Goal: Task Accomplishment & Management: Complete application form

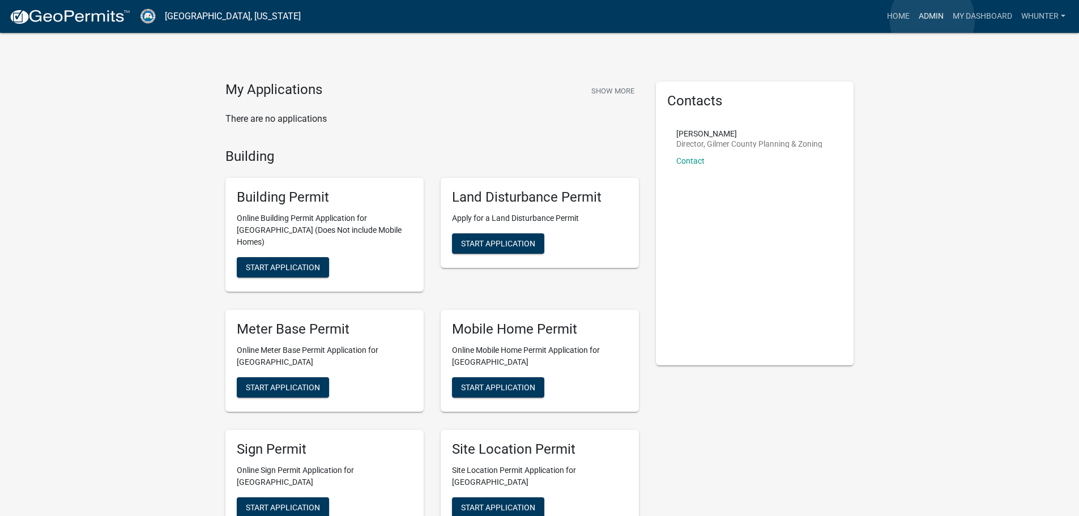
click at [932, 20] on link "Admin" at bounding box center [931, 17] width 34 height 22
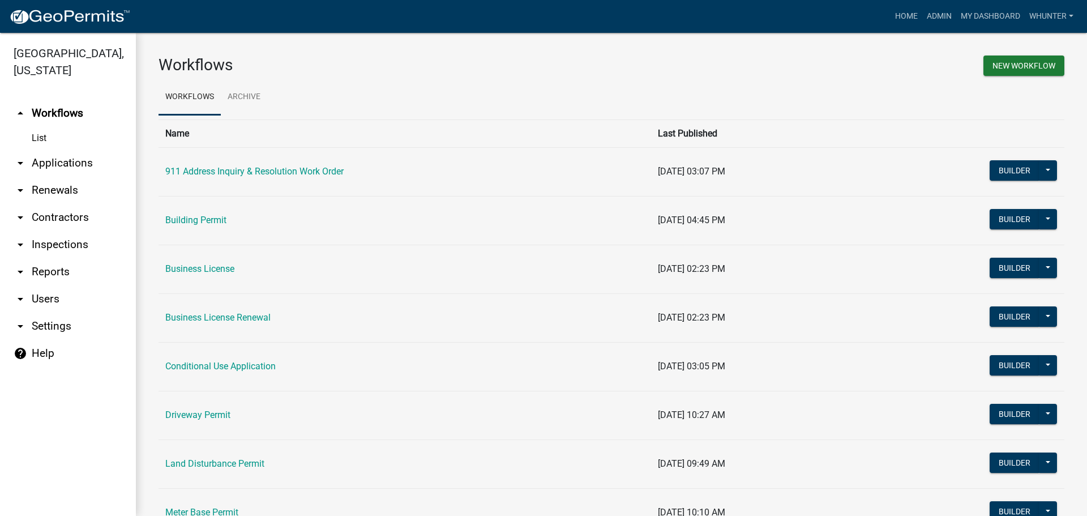
click at [66, 202] on link "arrow_drop_down Renewals" at bounding box center [68, 190] width 136 height 27
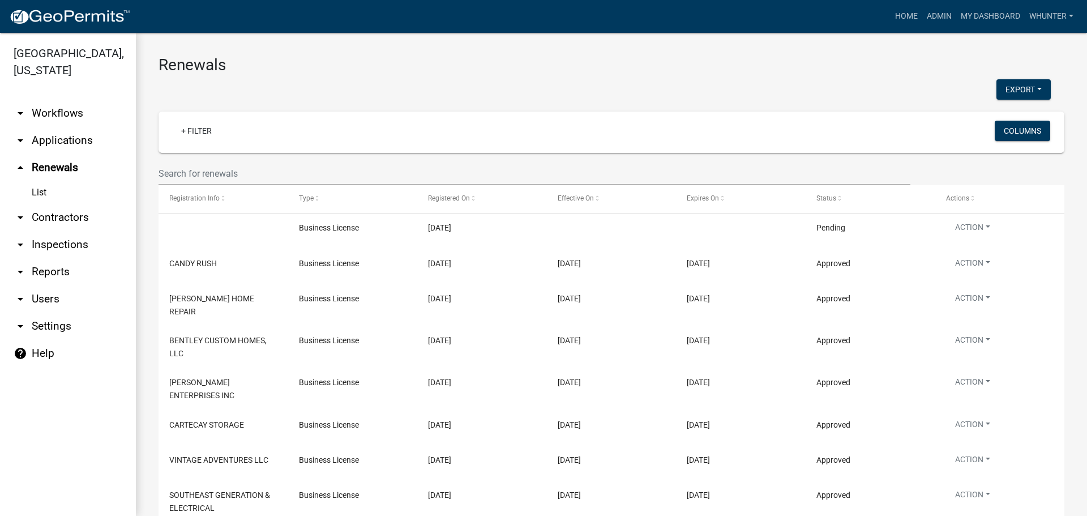
click at [53, 136] on link "arrow_drop_down Applications" at bounding box center [68, 140] width 136 height 27
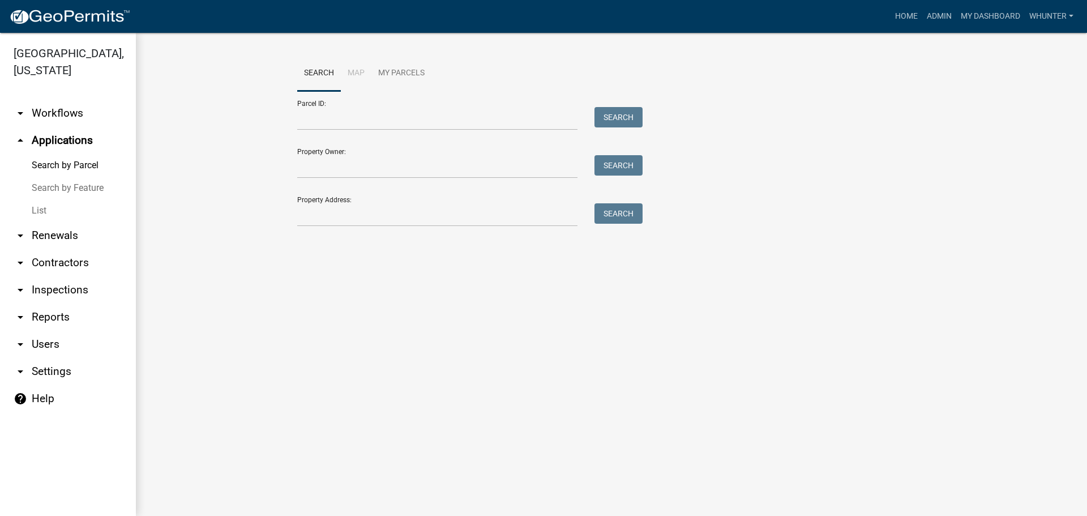
click at [59, 197] on link "Search by Feature" at bounding box center [68, 188] width 136 height 23
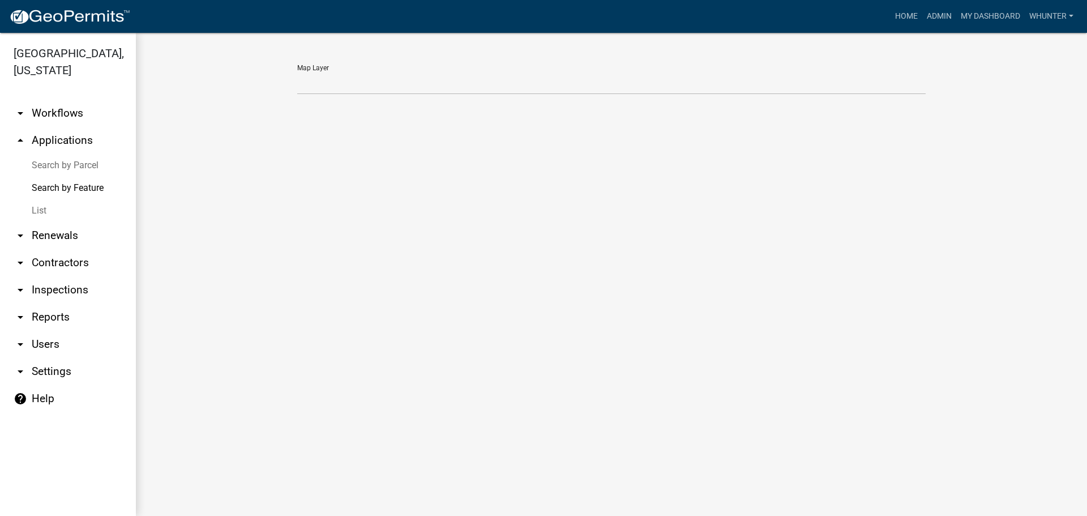
click at [58, 207] on link "List" at bounding box center [68, 210] width 136 height 23
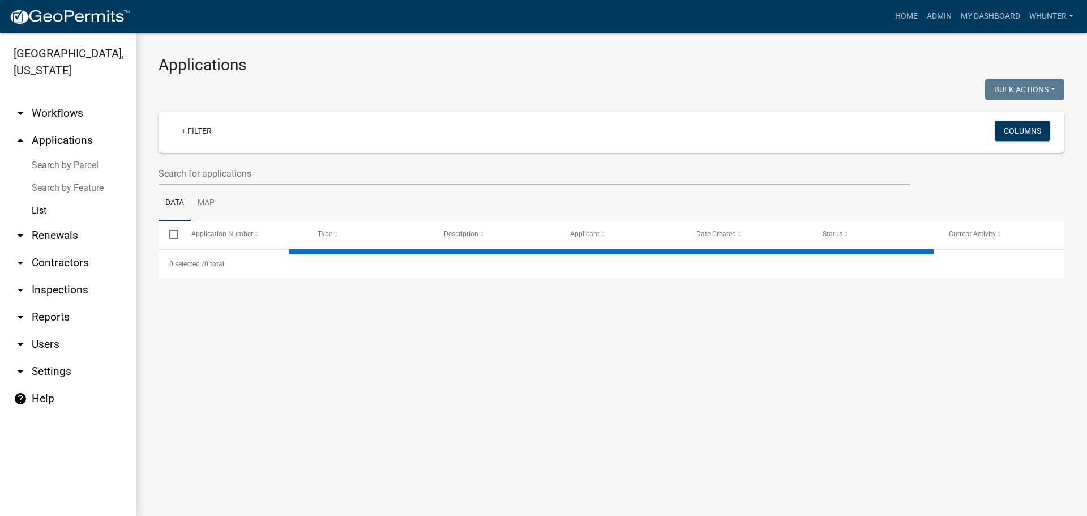
click at [208, 155] on wm-filter-builder "+ Filter Columns" at bounding box center [612, 149] width 906 height 74
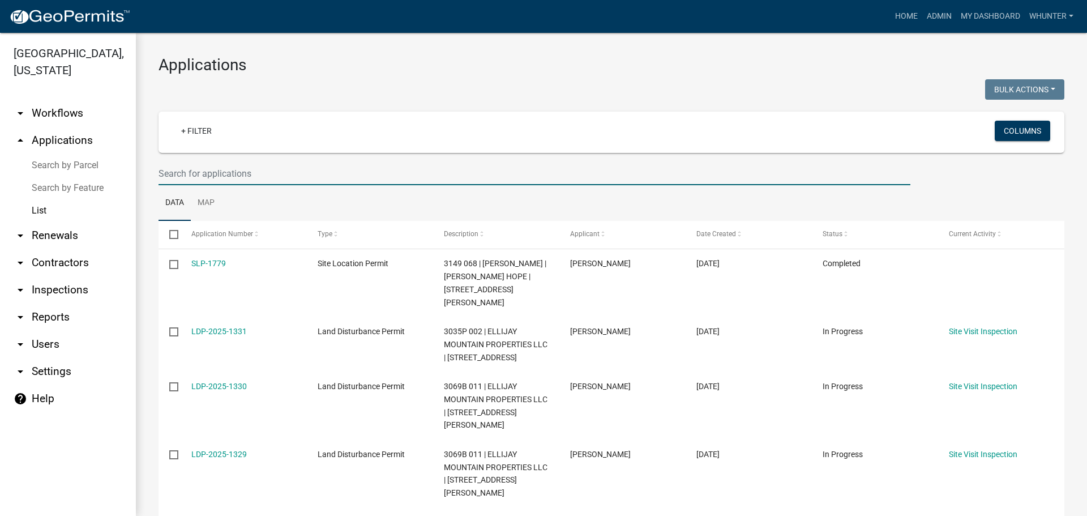
click at [210, 164] on input "text" at bounding box center [535, 173] width 752 height 23
type input "mh-1202"
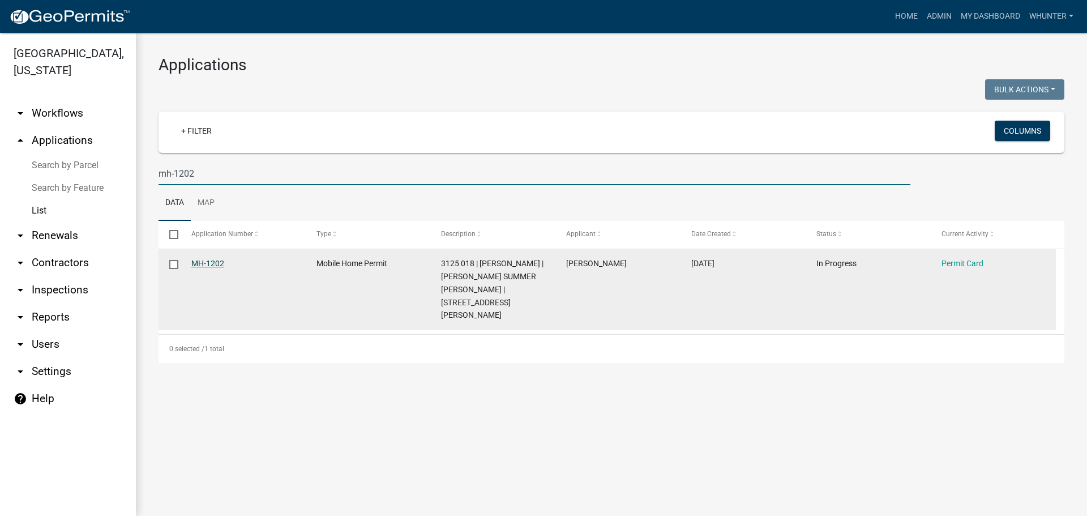
click at [212, 259] on link "MH-1202" at bounding box center [207, 263] width 33 height 9
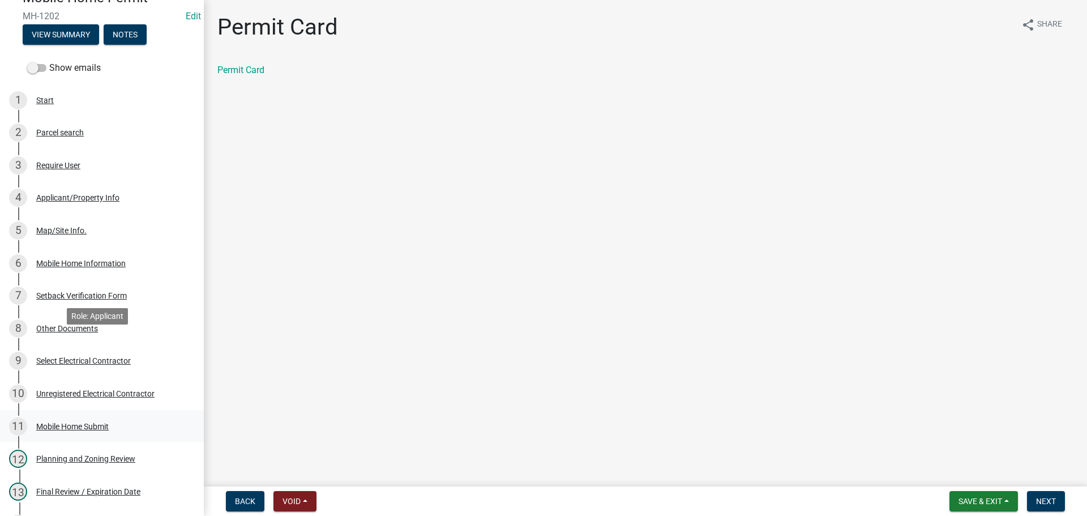
scroll to position [170, 0]
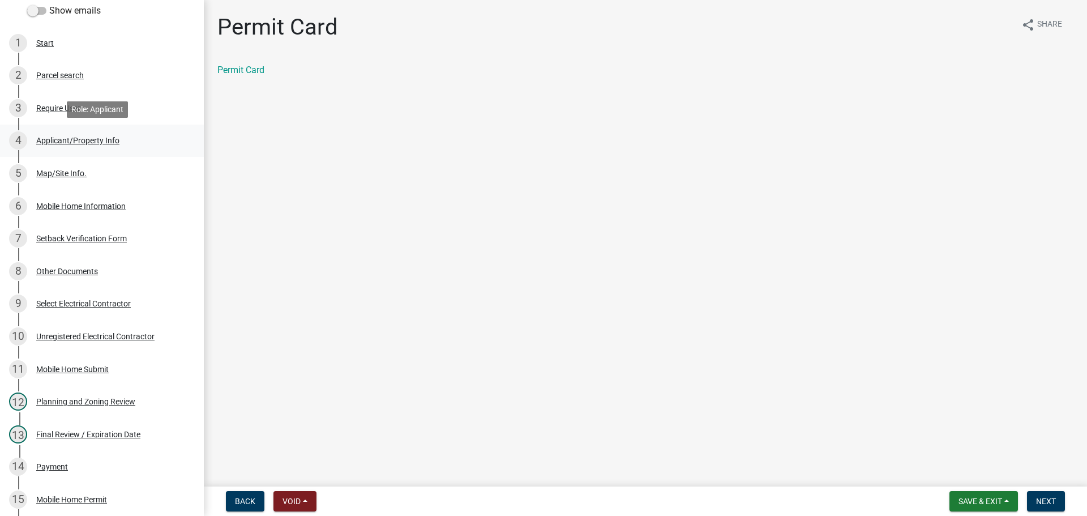
click at [84, 142] on div "Applicant/Property Info" at bounding box center [77, 140] width 83 height 8
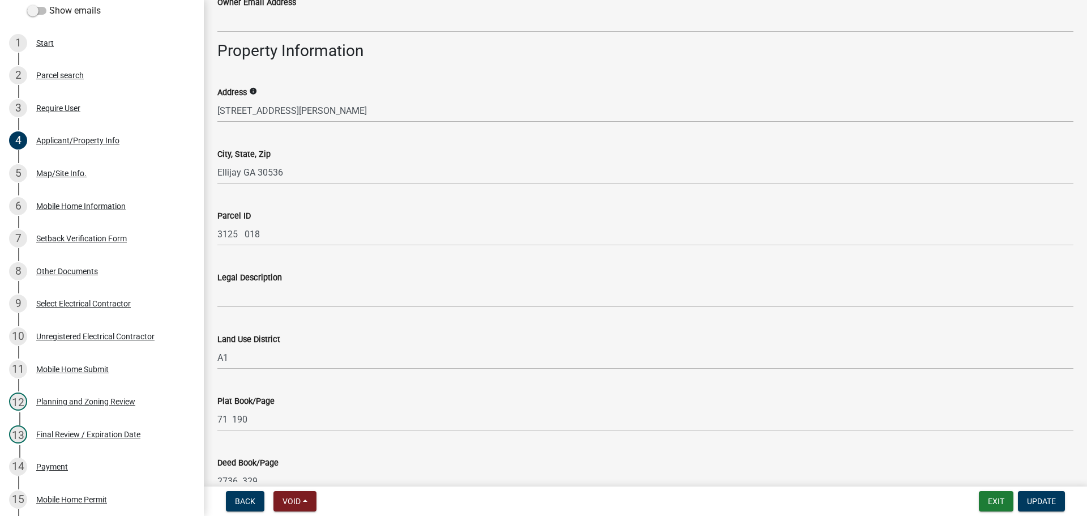
scroll to position [679, 0]
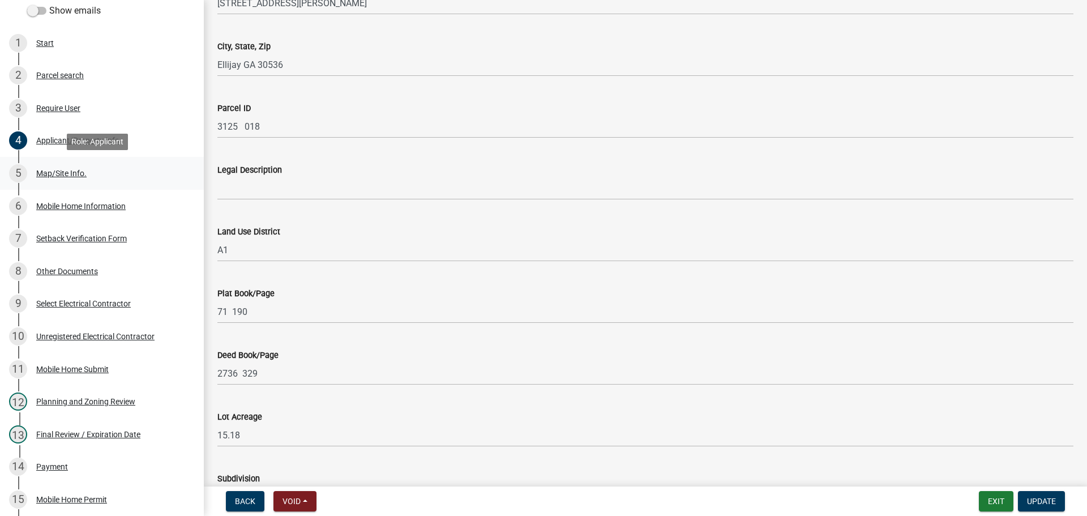
click at [65, 174] on div "Map/Site Info." at bounding box center [61, 173] width 50 height 8
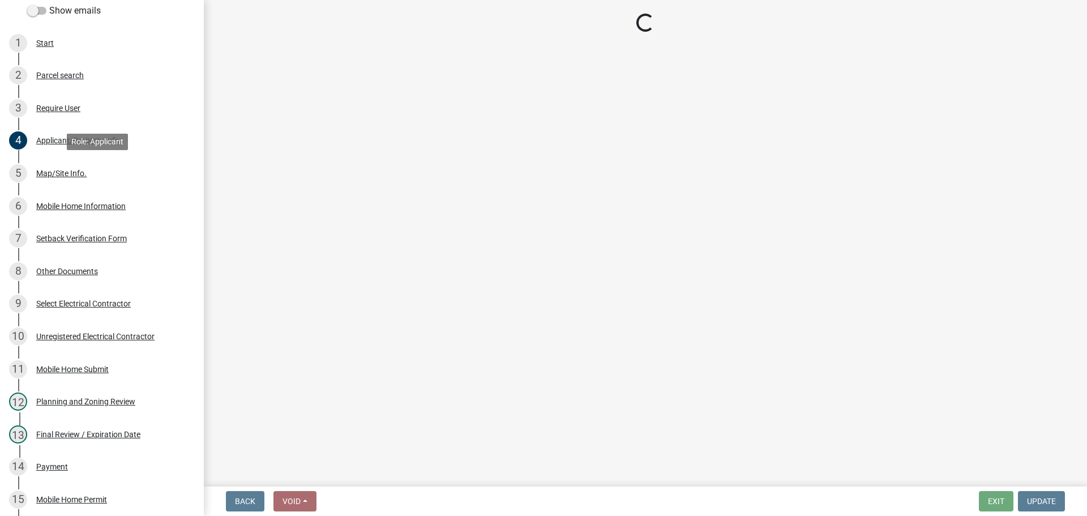
select select "6d3c22a4-bb85-4608-b1e4-8a8b34b9a216"
select select "c9feaa94-b03b-4165-97cf-90fdf63947c5"
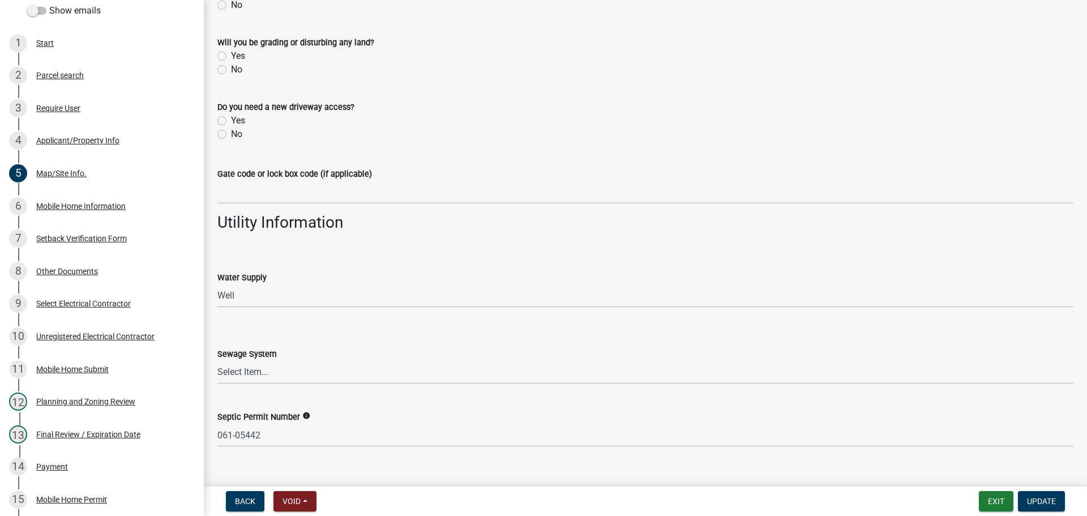
scroll to position [858, 0]
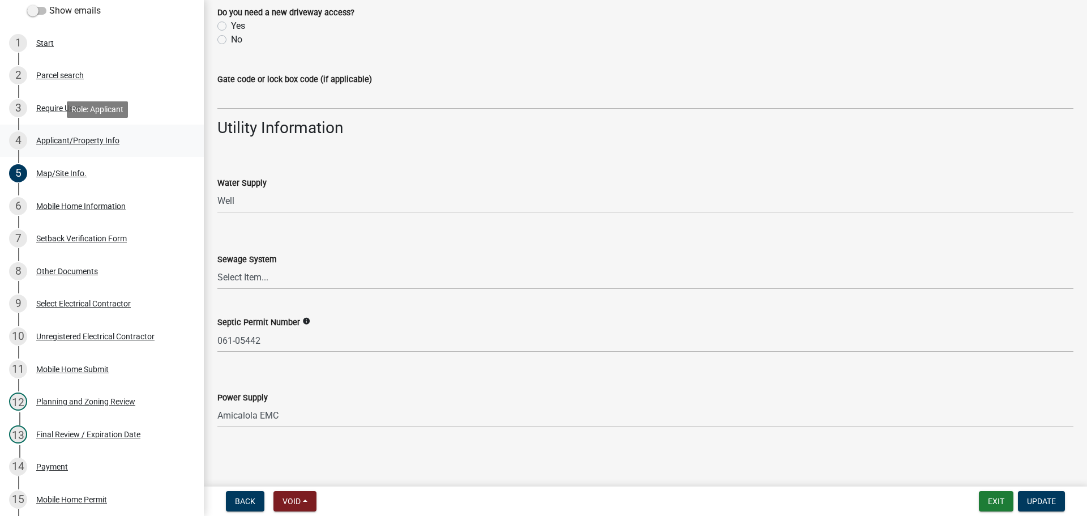
click at [66, 143] on div "Applicant/Property Info" at bounding box center [77, 140] width 83 height 8
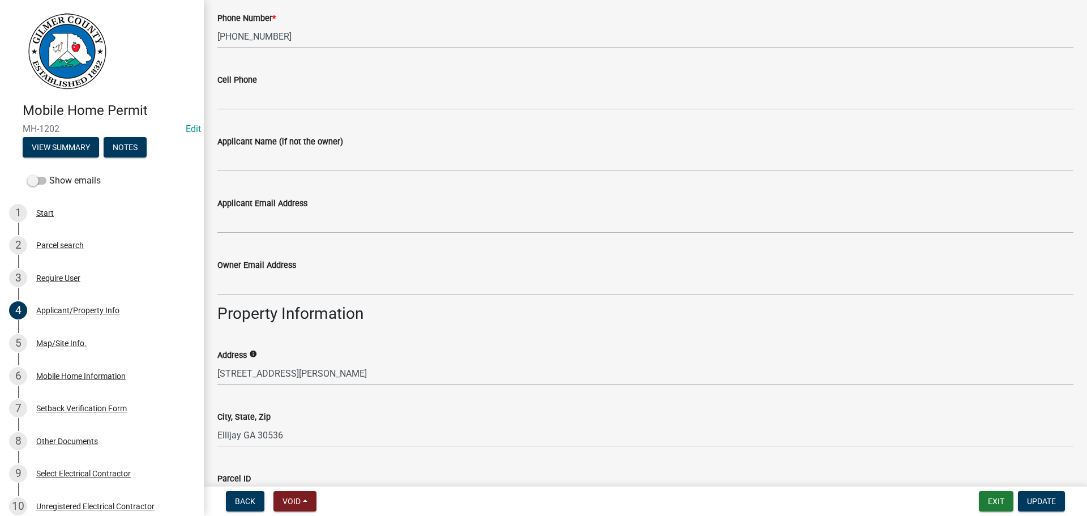
scroll to position [170, 0]
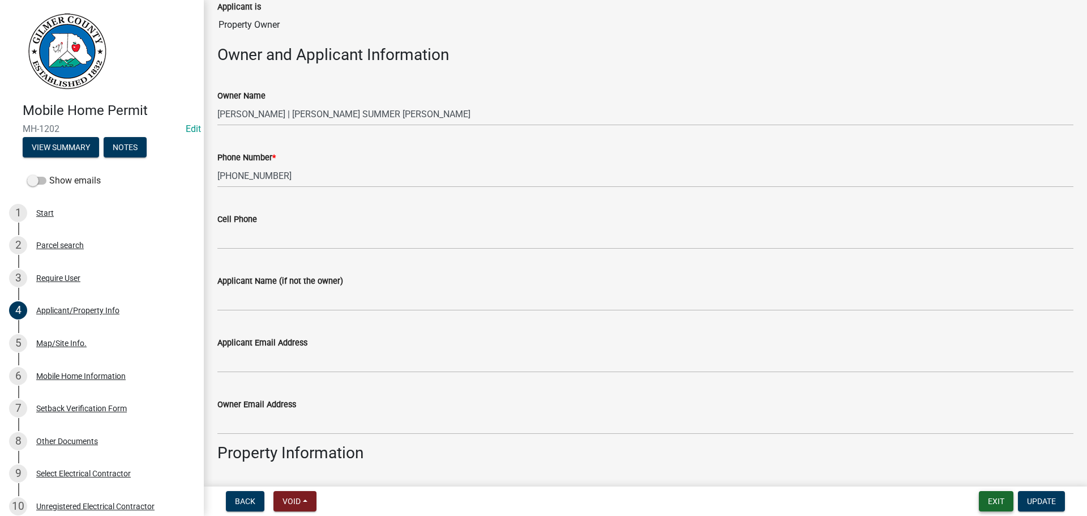
click at [996, 501] on button "Exit" at bounding box center [996, 501] width 35 height 20
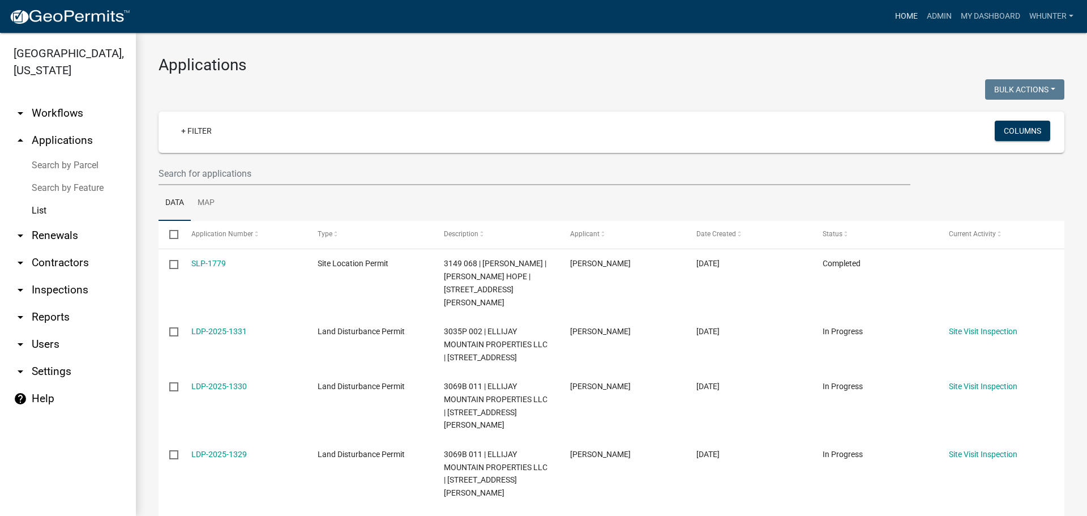
click at [900, 15] on link "Home" at bounding box center [907, 17] width 32 height 22
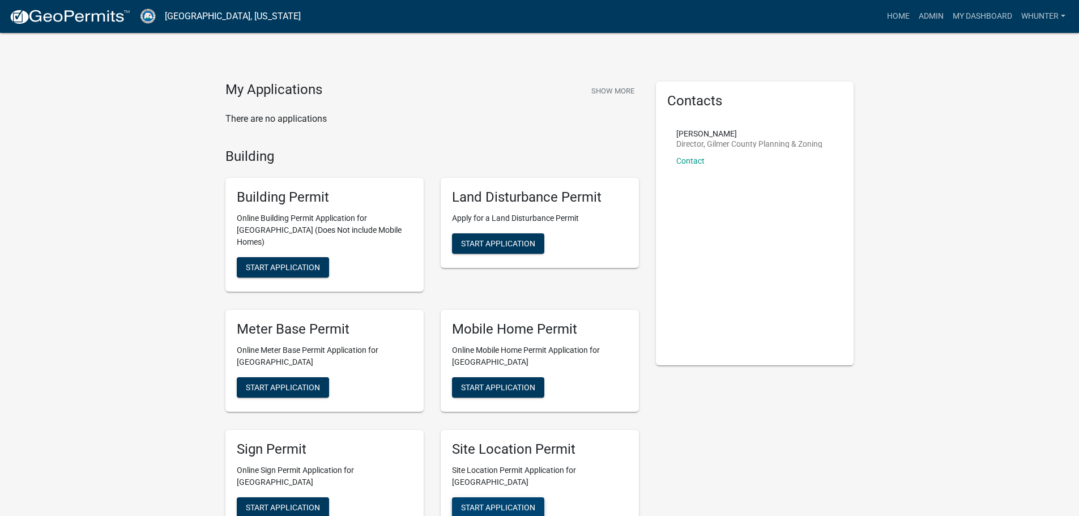
click at [510, 502] on span "Start Application" at bounding box center [498, 506] width 74 height 9
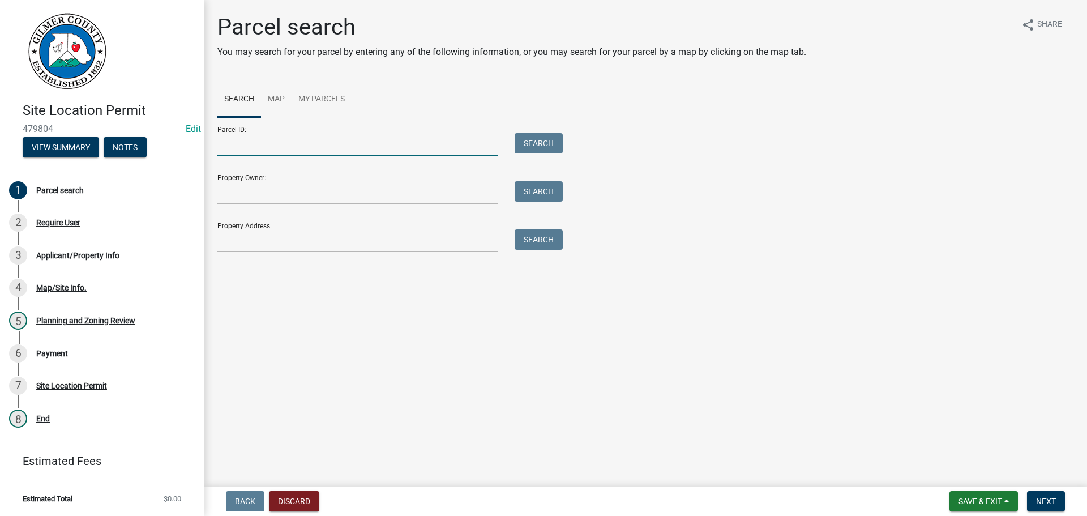
click at [316, 152] on input "Parcel ID:" at bounding box center [357, 144] width 280 height 23
type input "3"
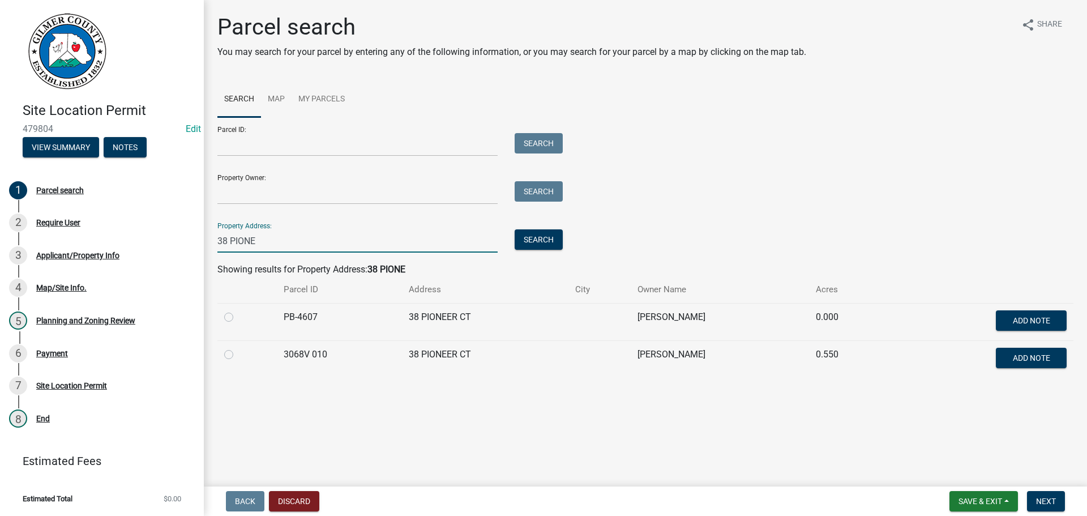
type input "38 PIONE"
click at [219, 365] on td at bounding box center [246, 358] width 59 height 37
click at [238, 348] on label at bounding box center [238, 348] width 0 height 0
click at [238, 354] on 010 "radio" at bounding box center [241, 351] width 7 height 7
radio 010 "true"
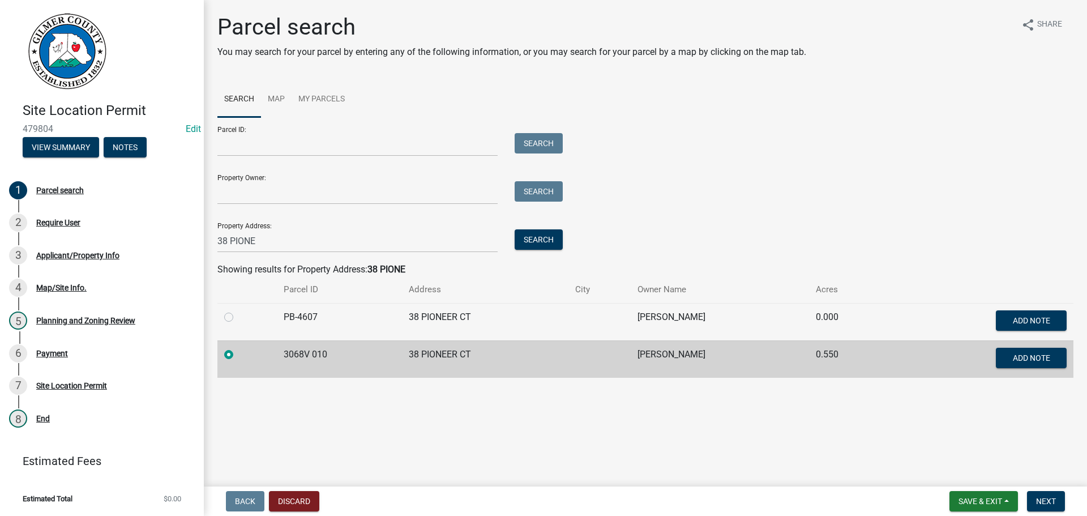
click at [238, 310] on label at bounding box center [238, 310] width 0 height 0
click at [238, 318] on input "radio" at bounding box center [241, 313] width 7 height 7
radio input "true"
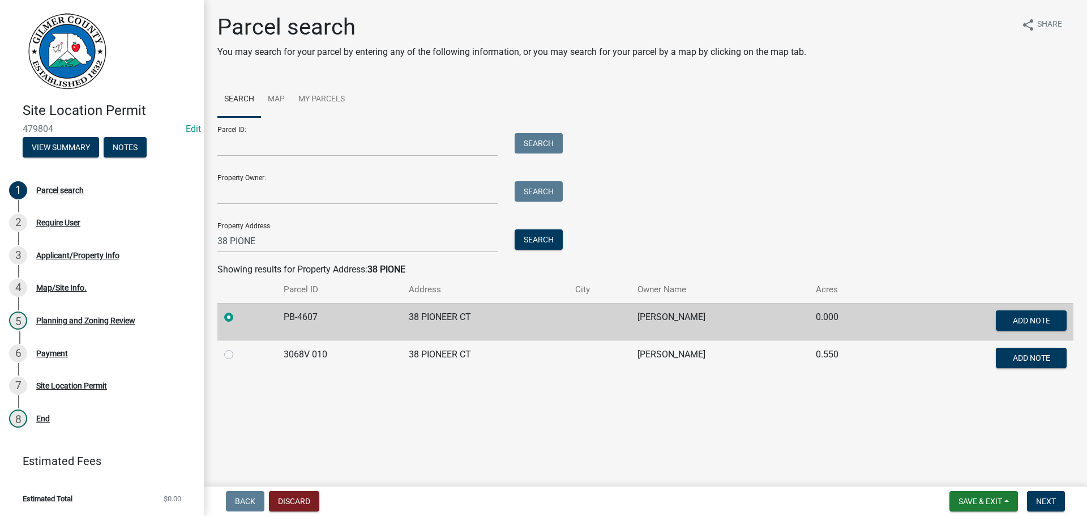
drag, startPoint x: 226, startPoint y: 352, endPoint x: 232, endPoint y: 355, distance: 6.1
click at [238, 348] on label at bounding box center [238, 348] width 0 height 0
click at [238, 353] on 010 "radio" at bounding box center [241, 351] width 7 height 7
radio 010 "true"
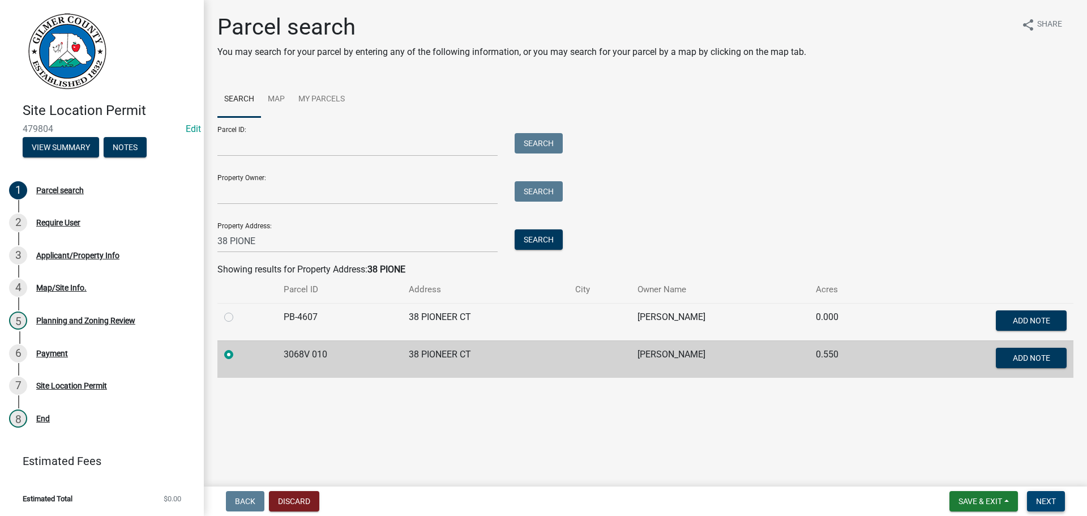
click at [1042, 501] on span "Next" at bounding box center [1046, 501] width 20 height 9
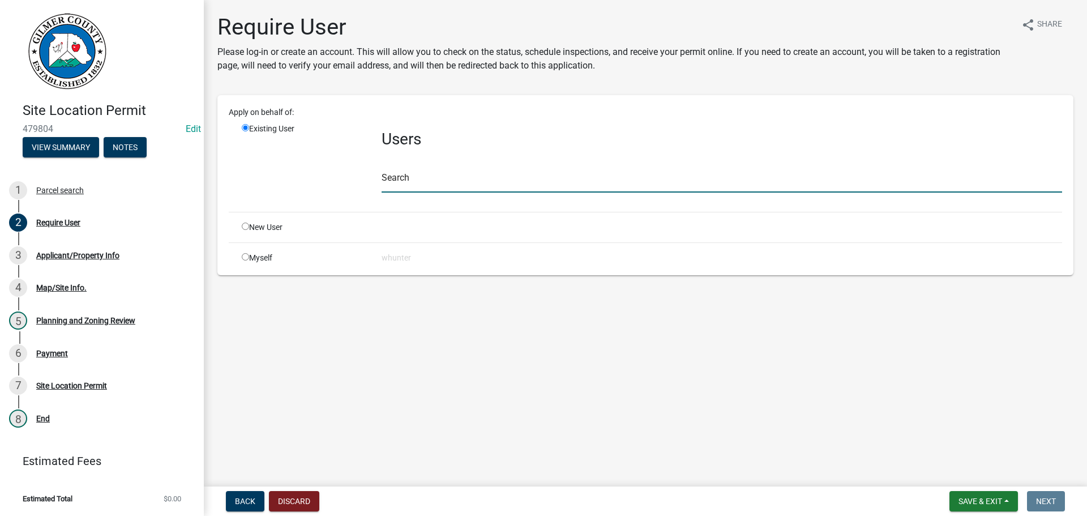
click at [455, 181] on input "text" at bounding box center [722, 180] width 681 height 23
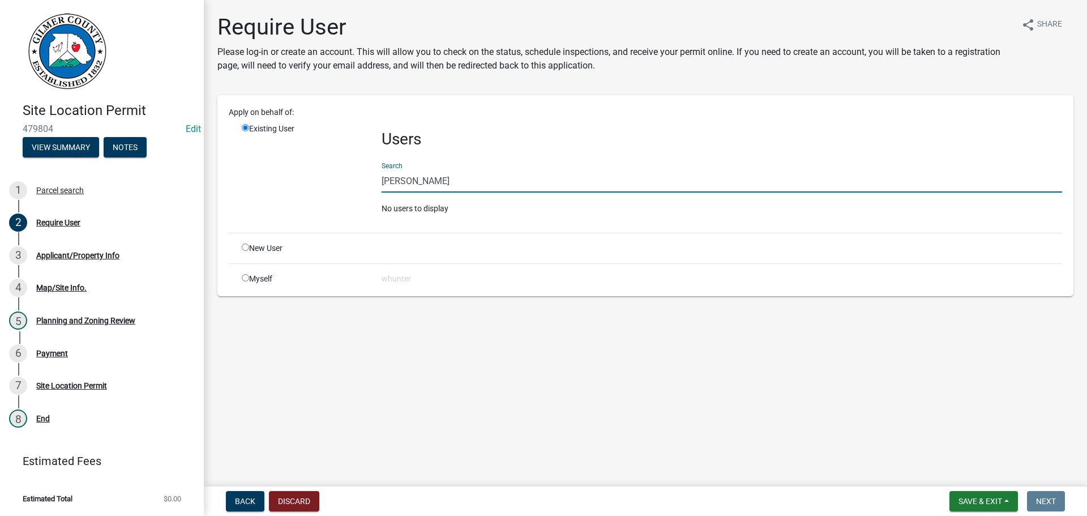
type input "[PERSON_NAME]"
click at [243, 250] on input "radio" at bounding box center [245, 246] width 7 height 7
radio input "true"
radio input "false"
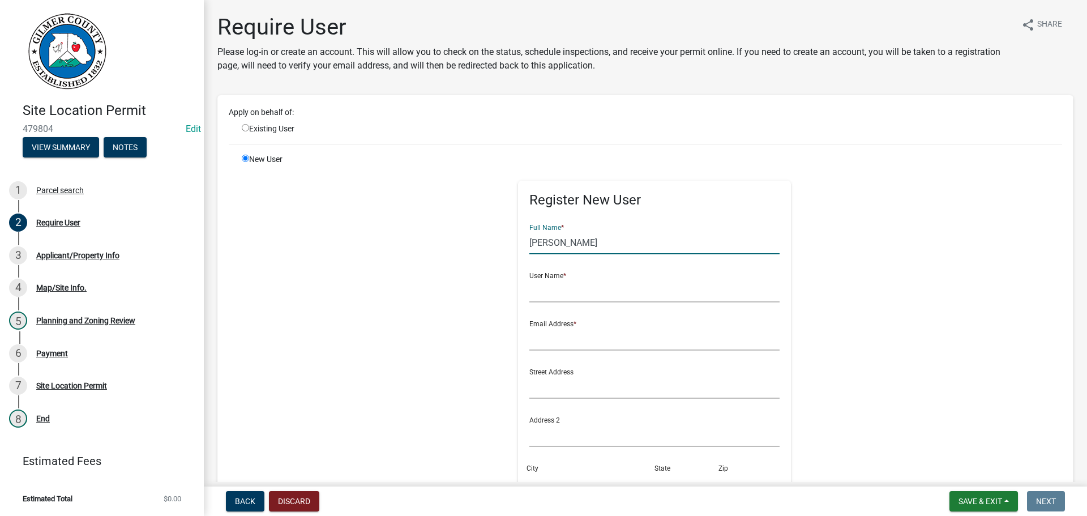
type input "[PERSON_NAME]"
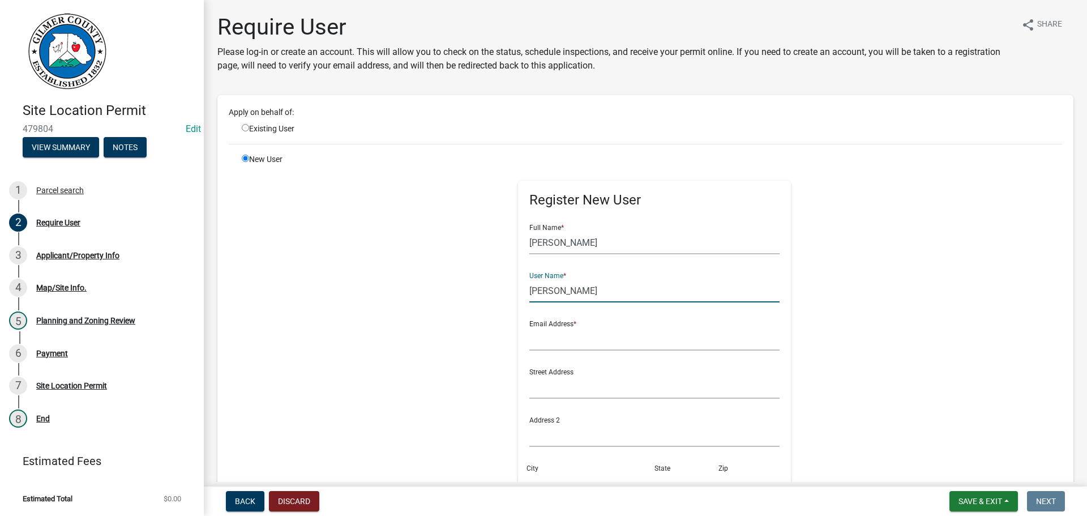
type input "[PERSON_NAME]"
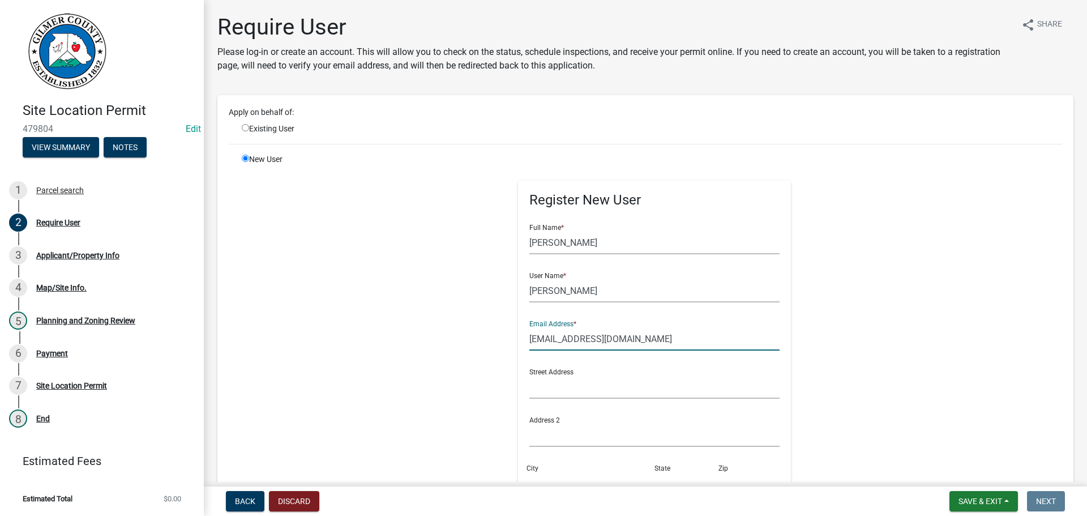
type input "[EMAIL_ADDRESS][DOMAIN_NAME]"
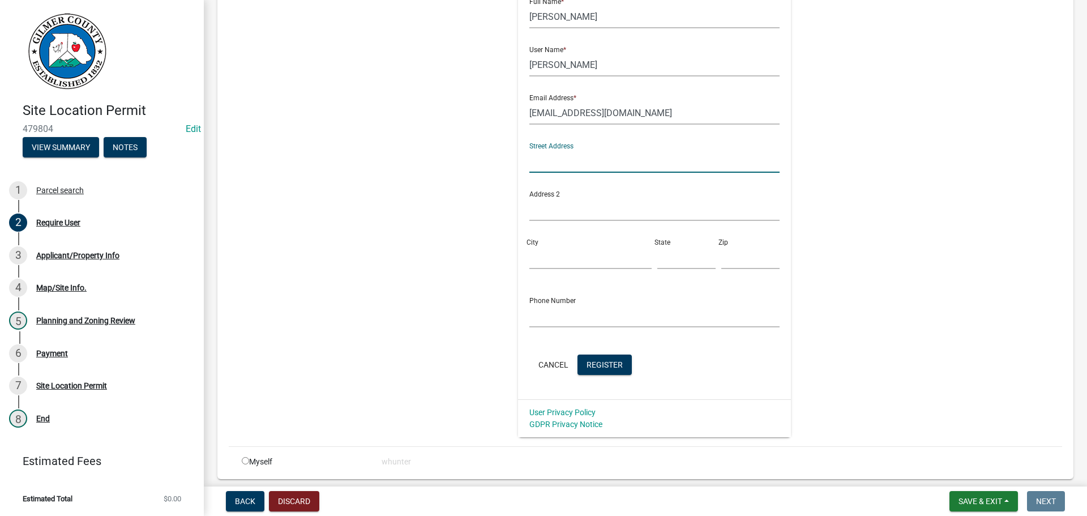
scroll to position [226, 0]
click at [608, 366] on span "Register" at bounding box center [605, 363] width 36 height 9
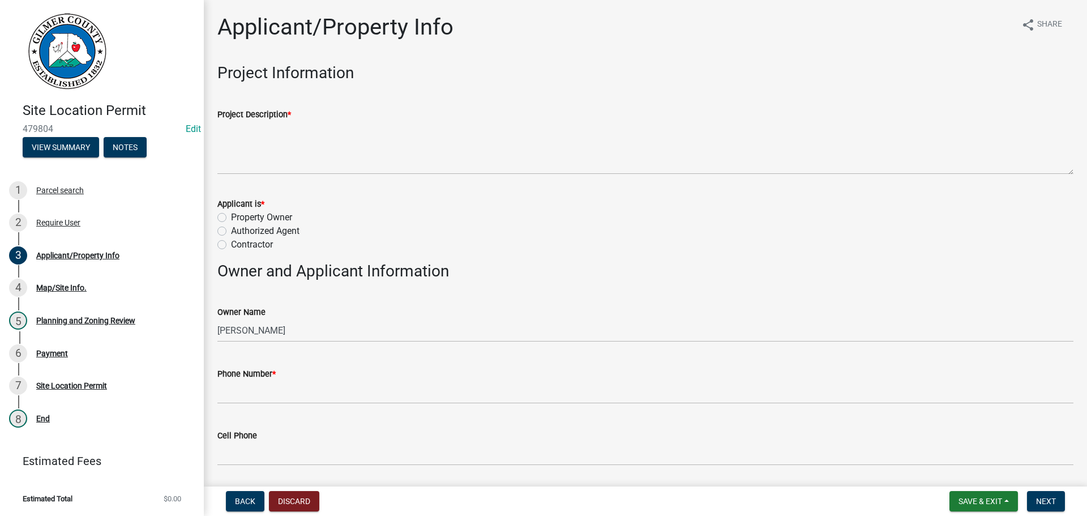
click at [254, 214] on label "Property Owner" at bounding box center [261, 218] width 61 height 14
click at [238, 214] on input "Property Owner" at bounding box center [234, 214] width 7 height 7
radio input "true"
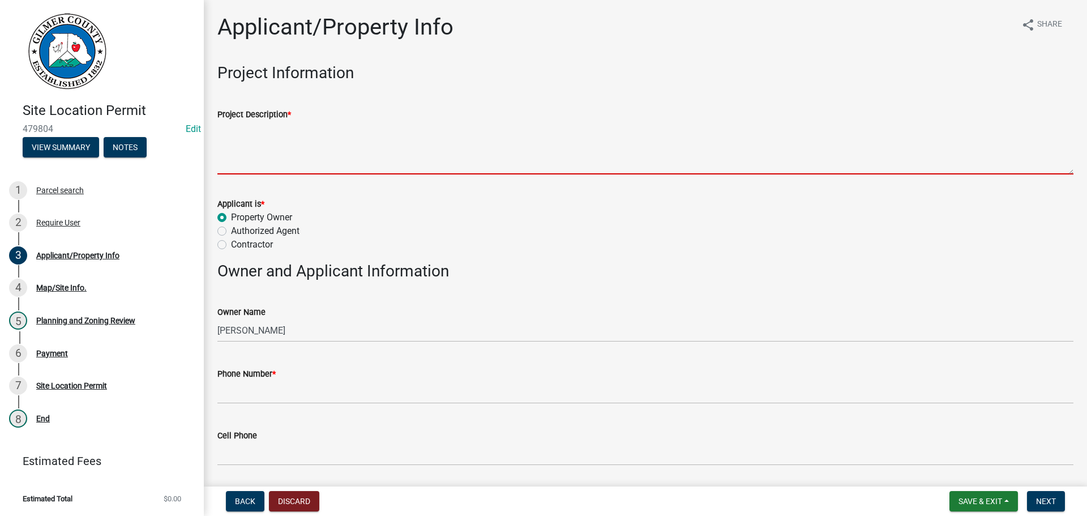
click at [283, 152] on textarea "Project Description *" at bounding box center [645, 147] width 856 height 53
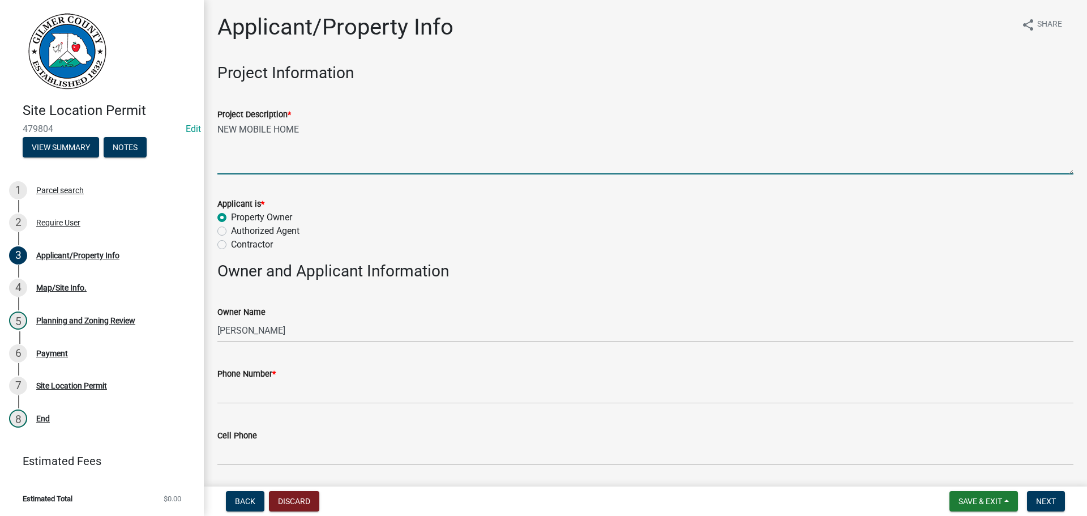
type textarea "NEW MOBILE HOME"
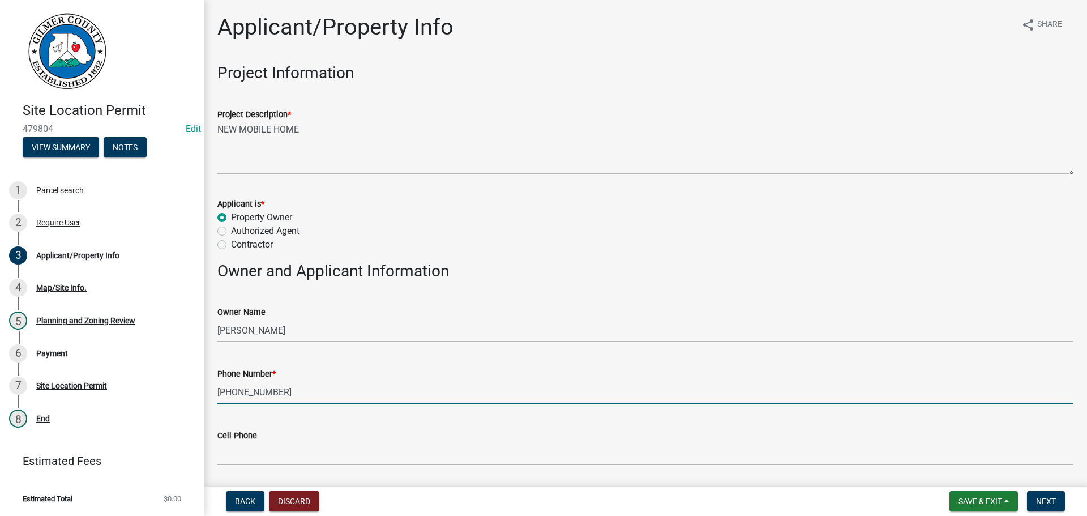
type input "[PHONE_NUMBER]"
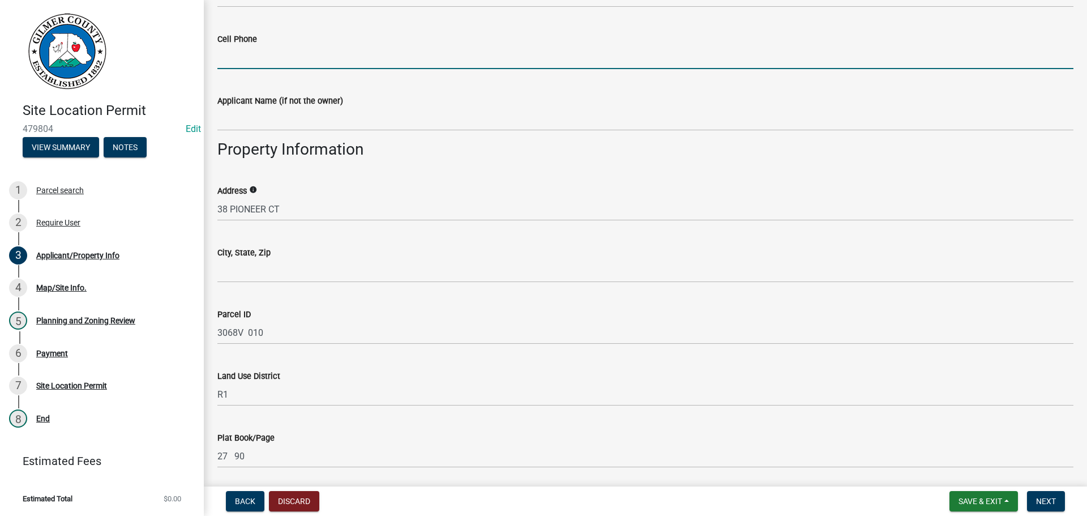
scroll to position [453, 0]
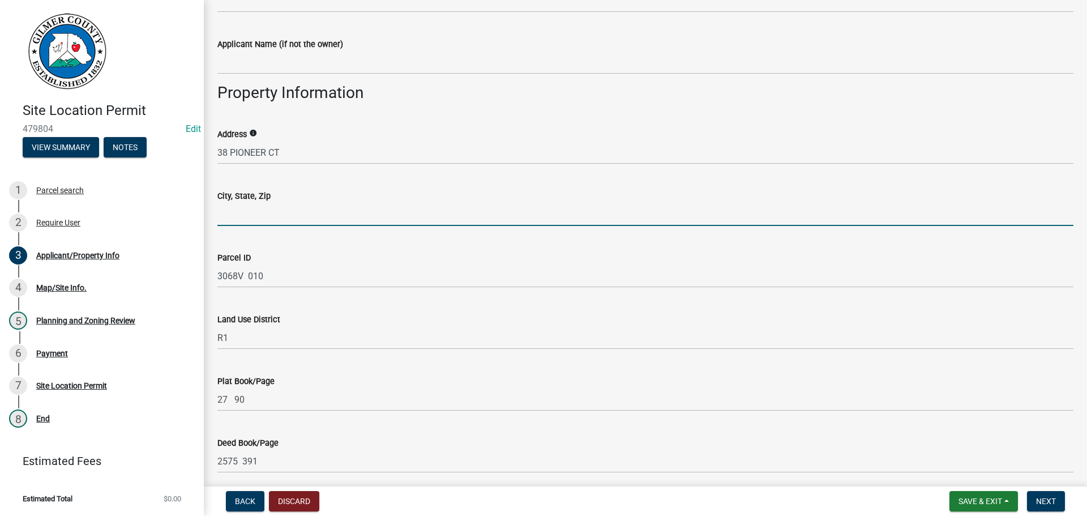
click at [275, 217] on input "City, State, Zip" at bounding box center [645, 214] width 856 height 23
type input "ELLIJAY, GA 30540"
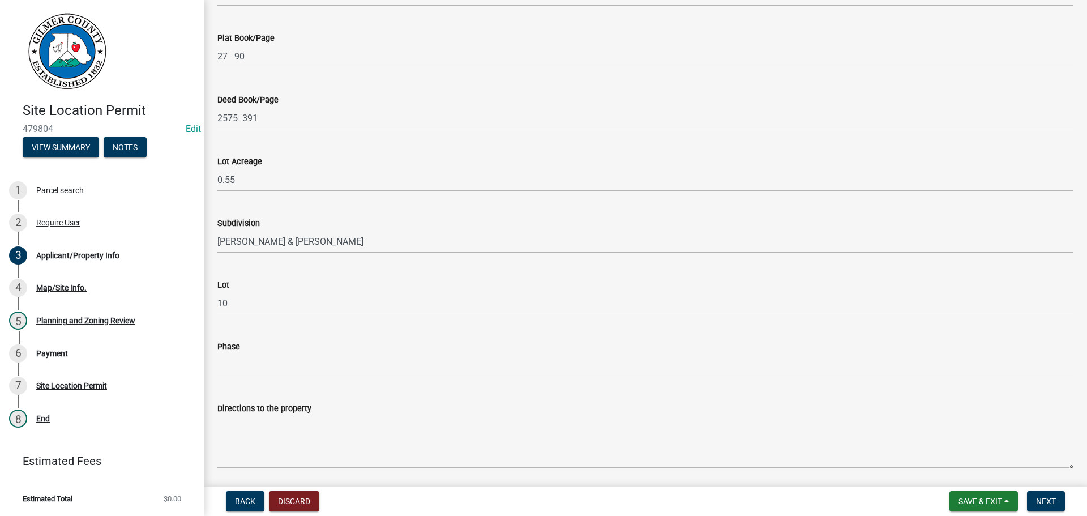
scroll to position [836, 0]
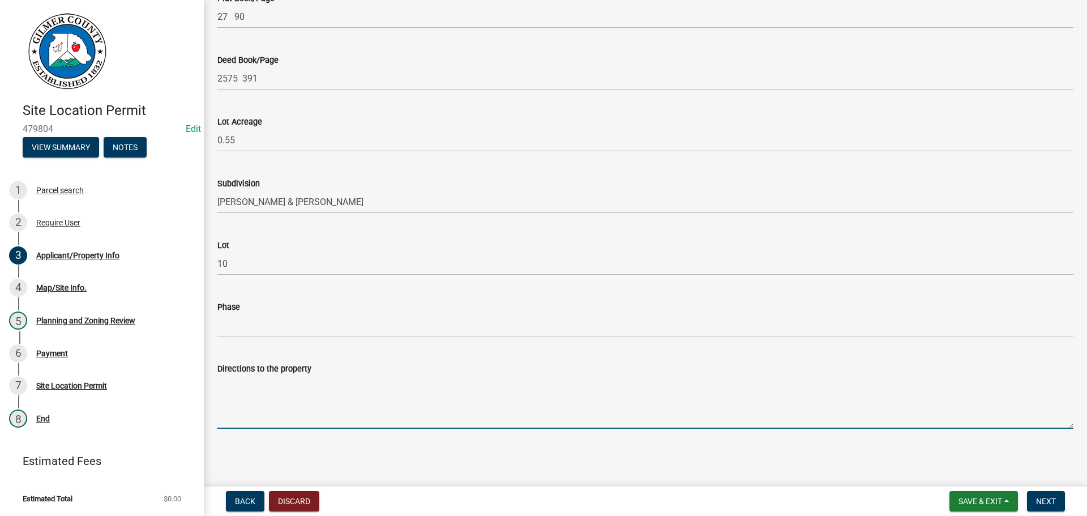
click at [329, 408] on textarea "Directions to the property" at bounding box center [645, 401] width 856 height 53
type textarea "OLD HWY 5 SOUTH, RT ON ORCHARD, LT ON PIONEER CT, 2ND HOUSE ON RIGHT"
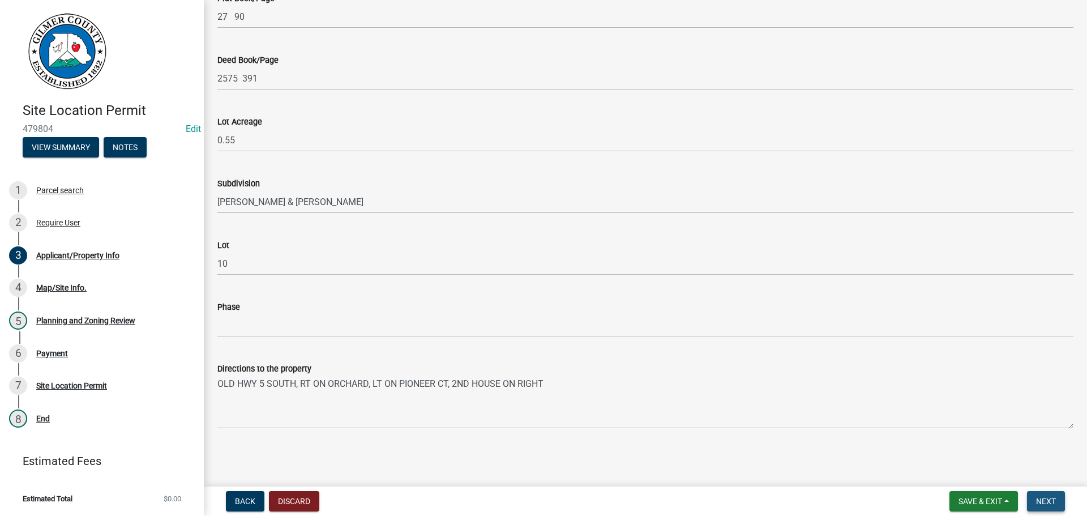
click at [1046, 503] on span "Next" at bounding box center [1046, 501] width 20 height 9
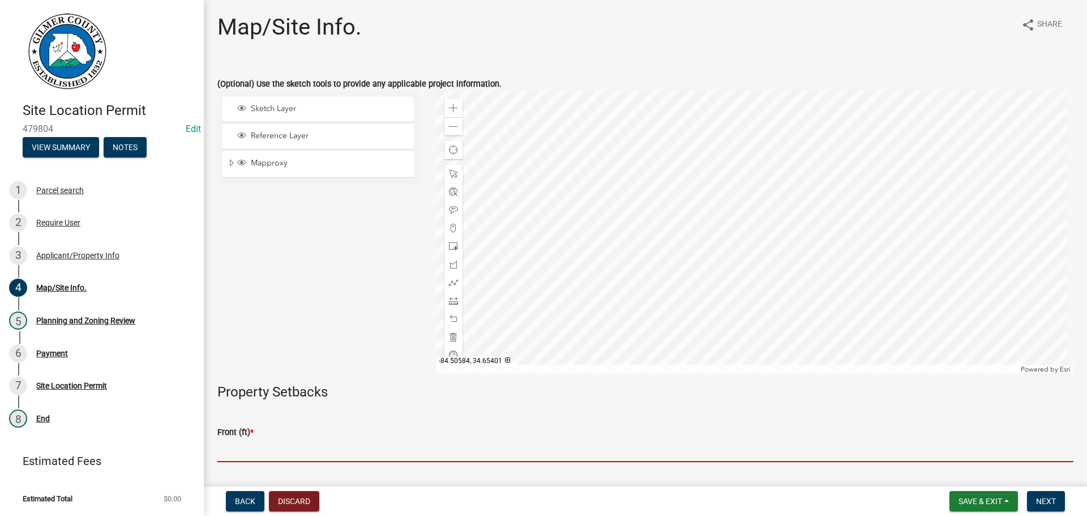
click at [346, 452] on input "text" at bounding box center [645, 450] width 856 height 23
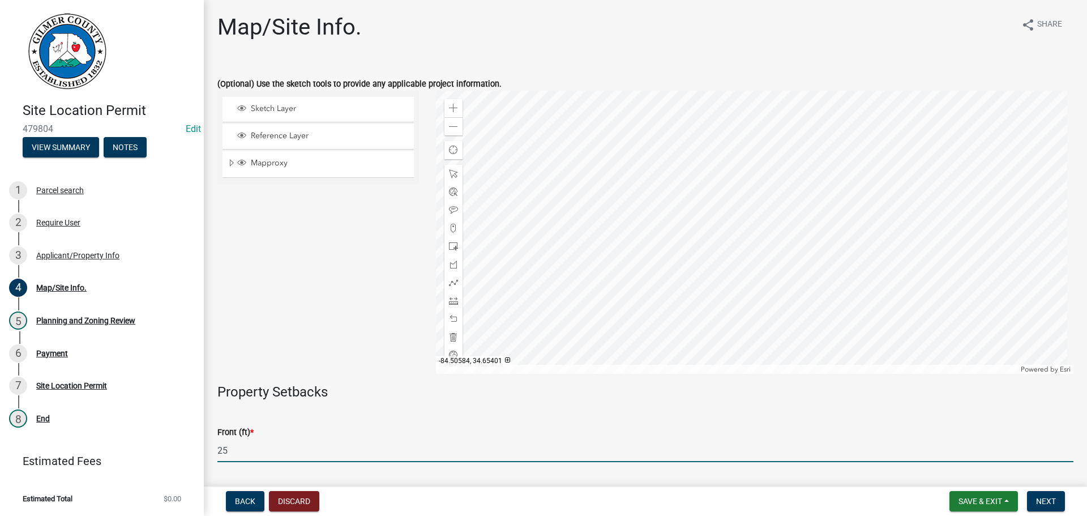
type input "25"
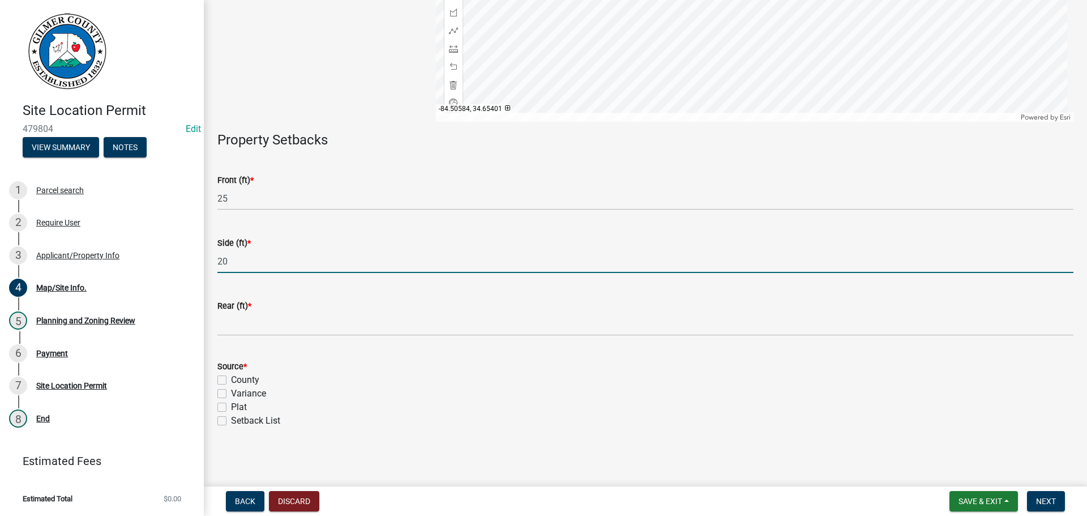
type input "20"
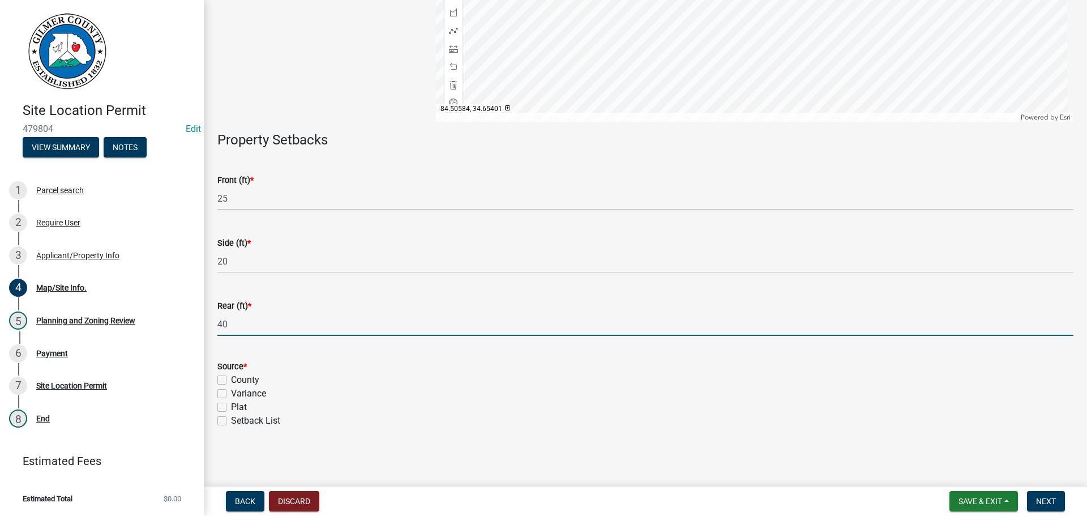
type input "40"
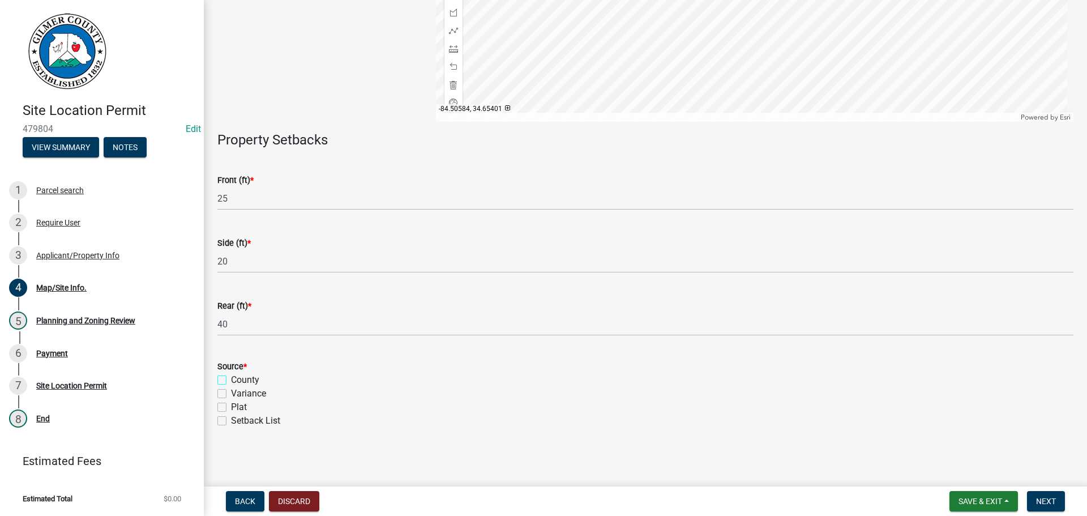
click at [231, 373] on input "County" at bounding box center [234, 376] width 7 height 7
checkbox input "true"
checkbox input "false"
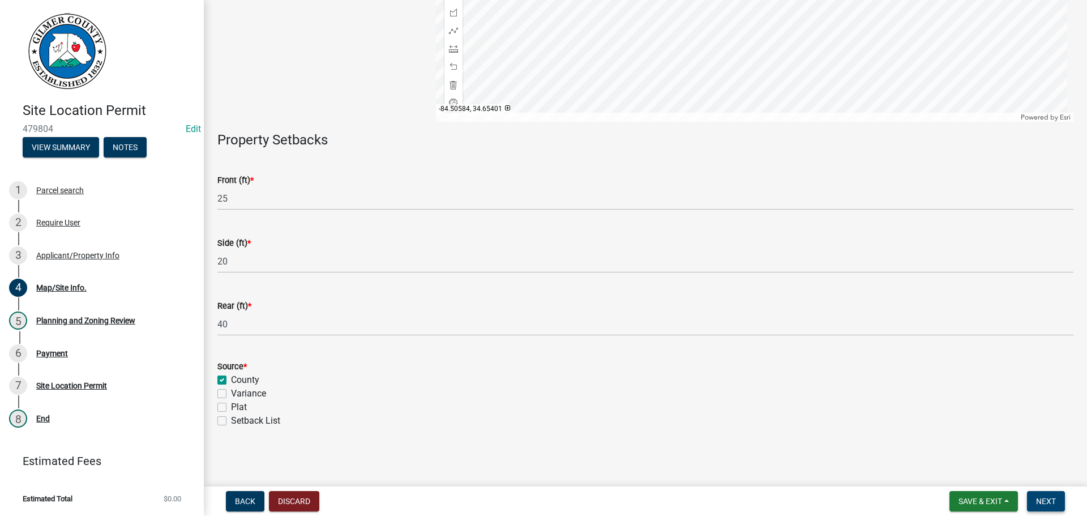
click at [1042, 494] on button "Next" at bounding box center [1046, 501] width 38 height 20
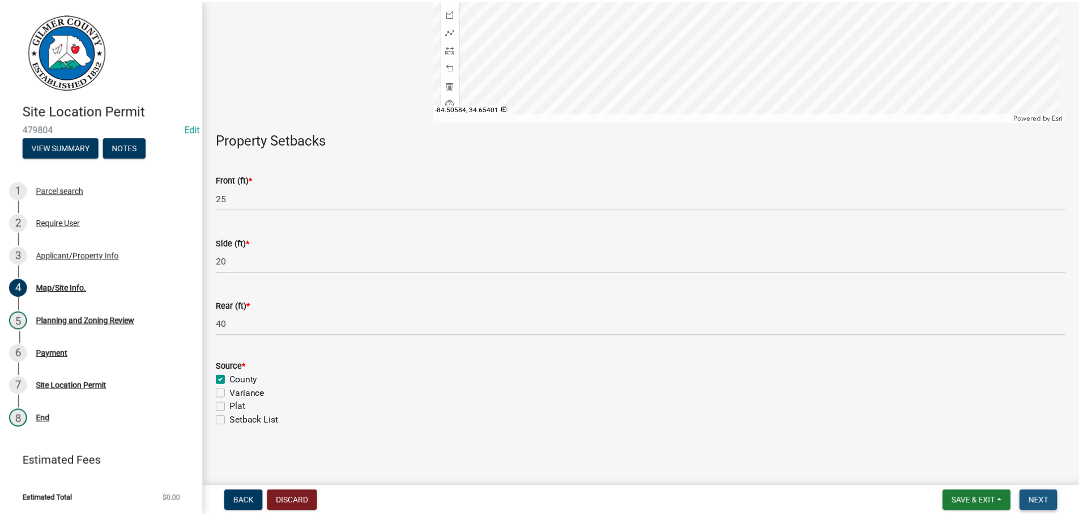
scroll to position [0, 0]
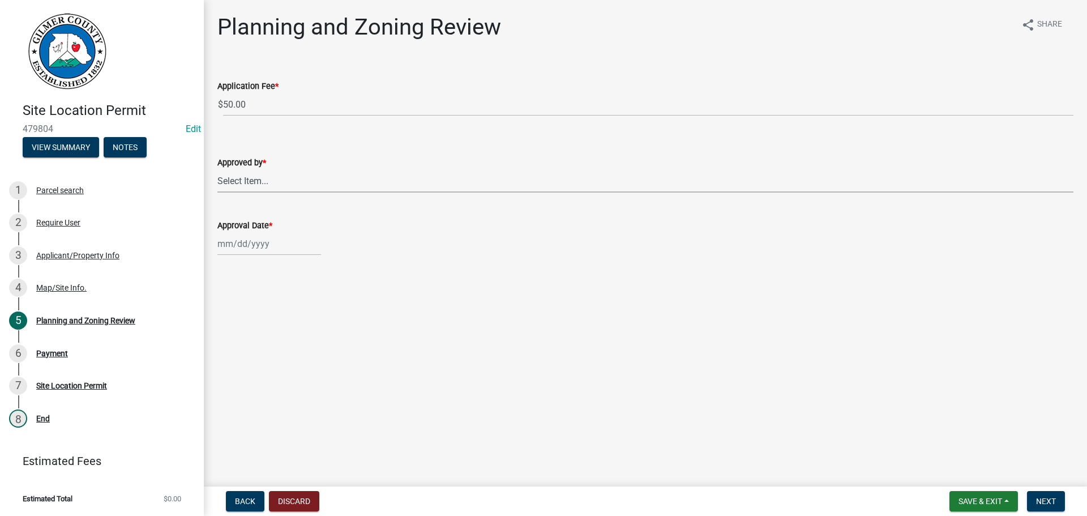
click at [269, 178] on select "Select Item... [PERSON_NAME] [PERSON_NAME] [PERSON_NAME] [PERSON_NAME] [PERSON_…" at bounding box center [645, 180] width 856 height 23
click at [217, 169] on select "Select Item... [PERSON_NAME] [PERSON_NAME] [PERSON_NAME] [PERSON_NAME] [PERSON_…" at bounding box center [645, 180] width 856 height 23
select select "5ce200eb-feb1-496b-8127-7891293955f5"
click at [236, 247] on div at bounding box center [269, 243] width 104 height 23
select select "9"
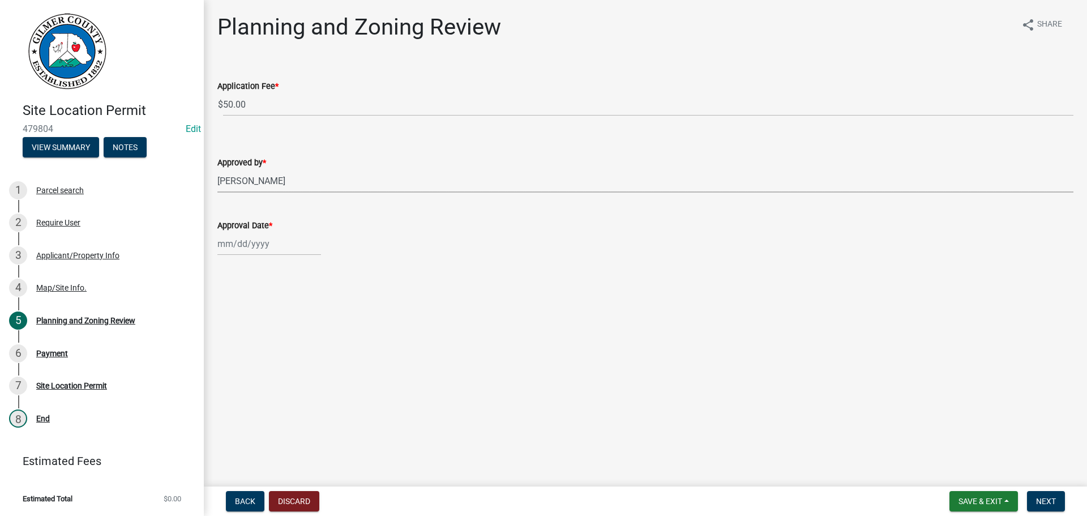
select select "2025"
click at [264, 340] on div "17" at bounding box center [265, 340] width 18 height 18
type input "[DATE]"
click at [1047, 499] on span "Next" at bounding box center [1046, 501] width 20 height 9
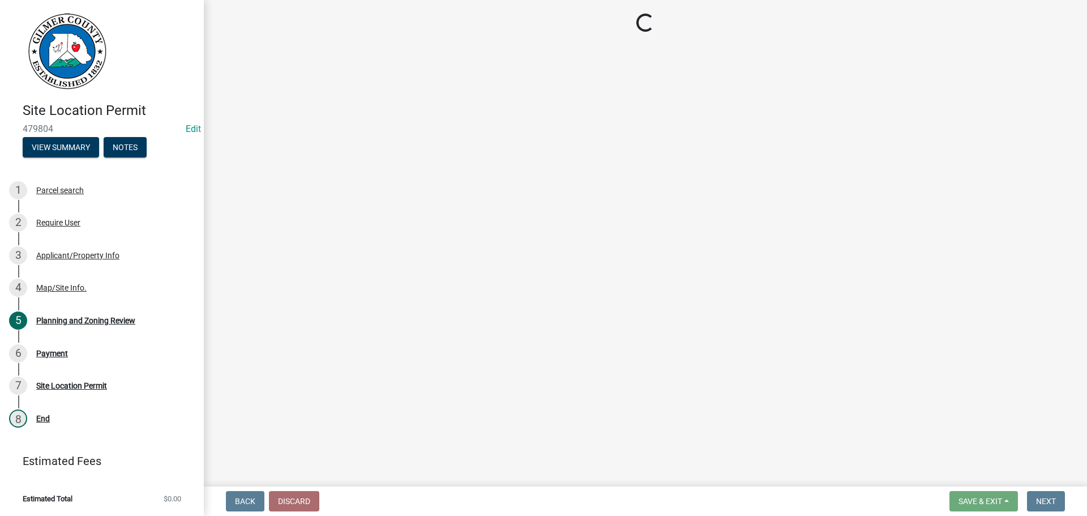
select select "2: 1"
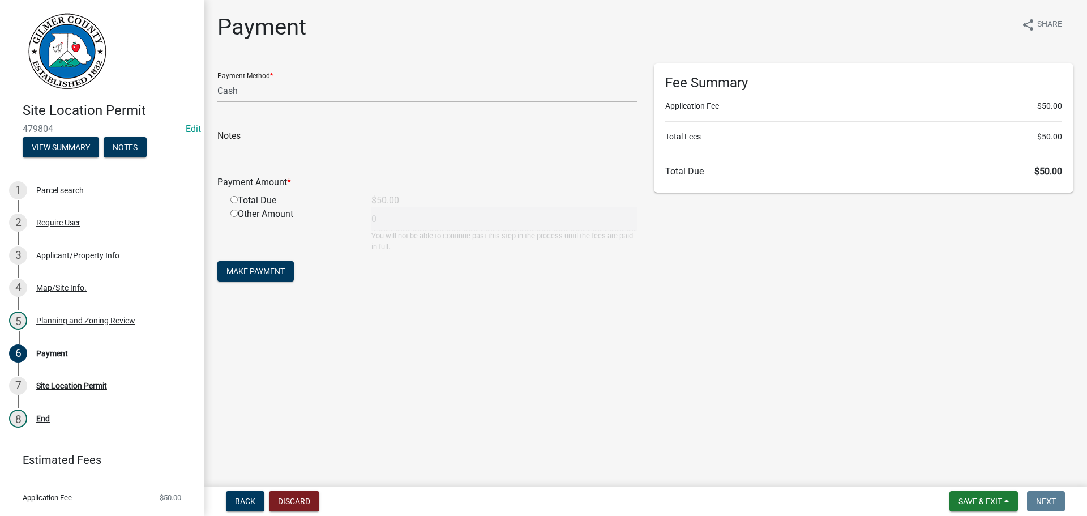
click at [236, 200] on input "radio" at bounding box center [233, 199] width 7 height 7
radio input "true"
type input "50"
click at [267, 282] on form "Payment Method * Credit Card POS Check Cash Notes Payment Amount * Total Due $5…" at bounding box center [427, 173] width 420 height 221
click at [242, 267] on span "Make Payment" at bounding box center [255, 271] width 58 height 9
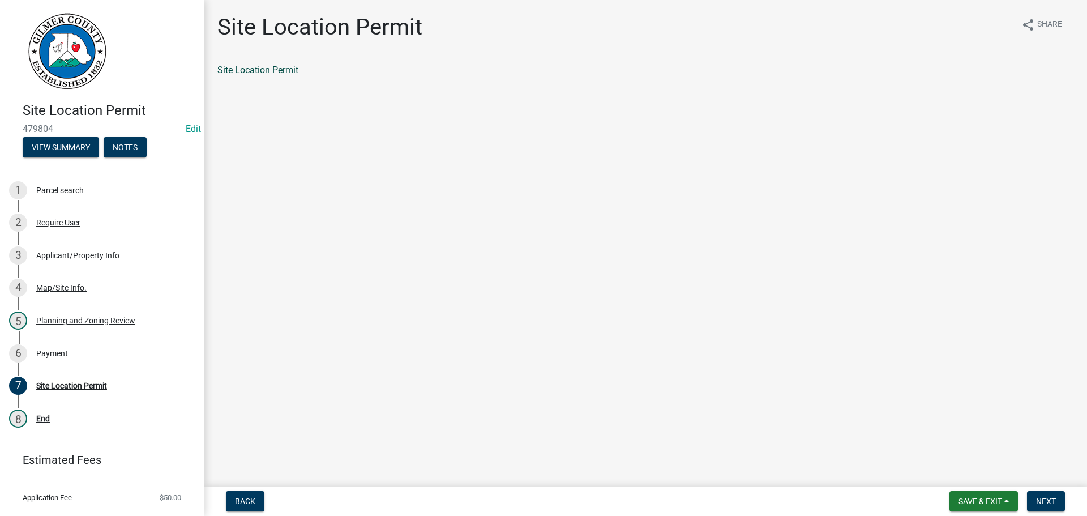
click at [277, 71] on link "Site Location Permit" at bounding box center [257, 70] width 81 height 11
click at [305, 77] on div "Site Location Permit" at bounding box center [645, 74] width 873 height 23
click at [272, 70] on link "Site Location Permit" at bounding box center [257, 70] width 81 height 11
click at [1040, 501] on span "Next" at bounding box center [1046, 501] width 20 height 9
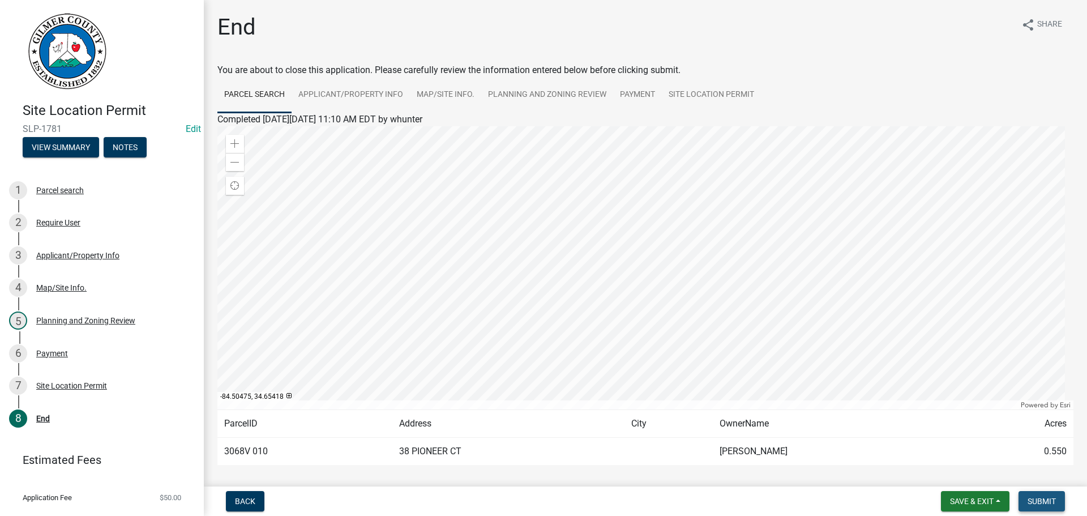
click at [1038, 498] on span "Submit" at bounding box center [1042, 501] width 28 height 9
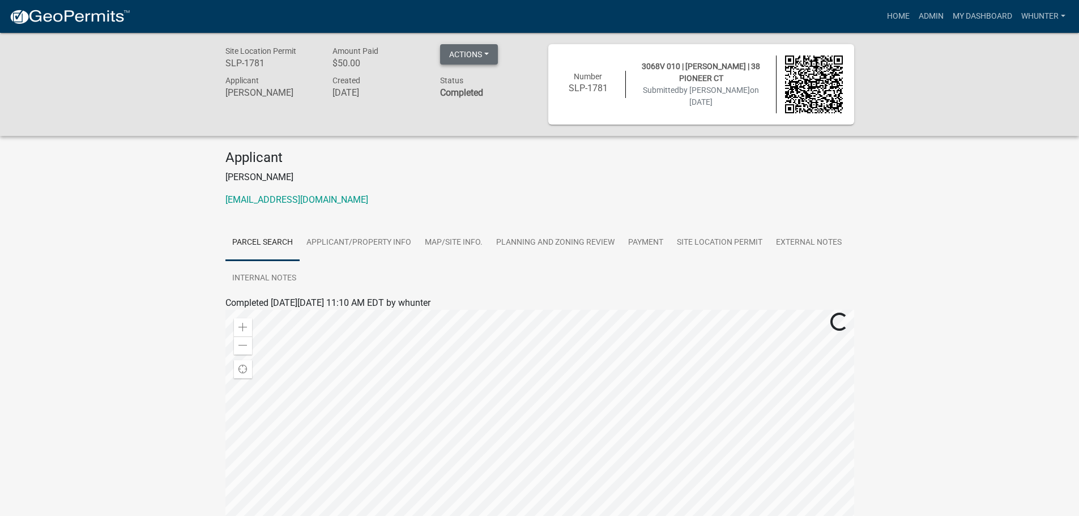
click at [478, 55] on button "Actions" at bounding box center [469, 54] width 58 height 20
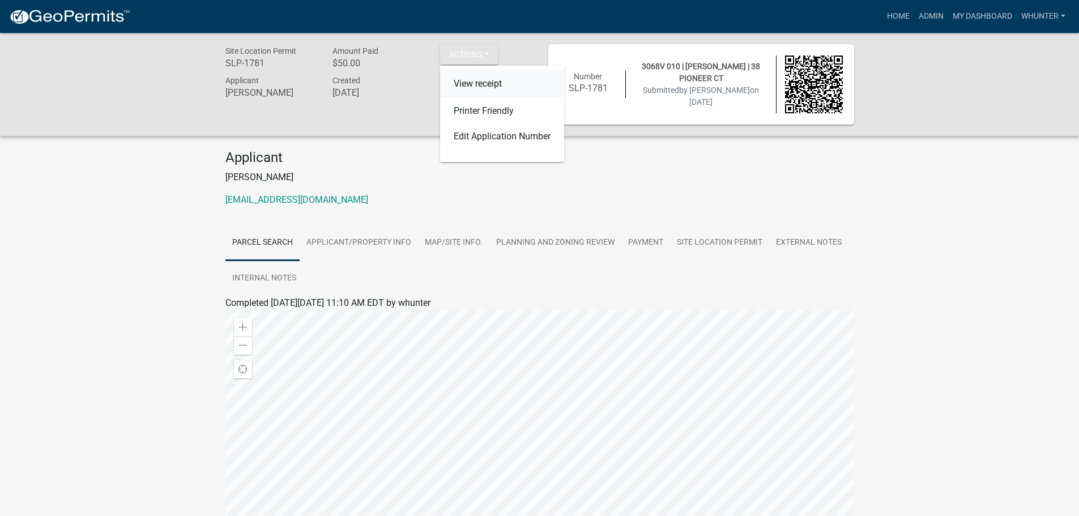
click at [513, 91] on link "View receipt" at bounding box center [502, 83] width 124 height 27
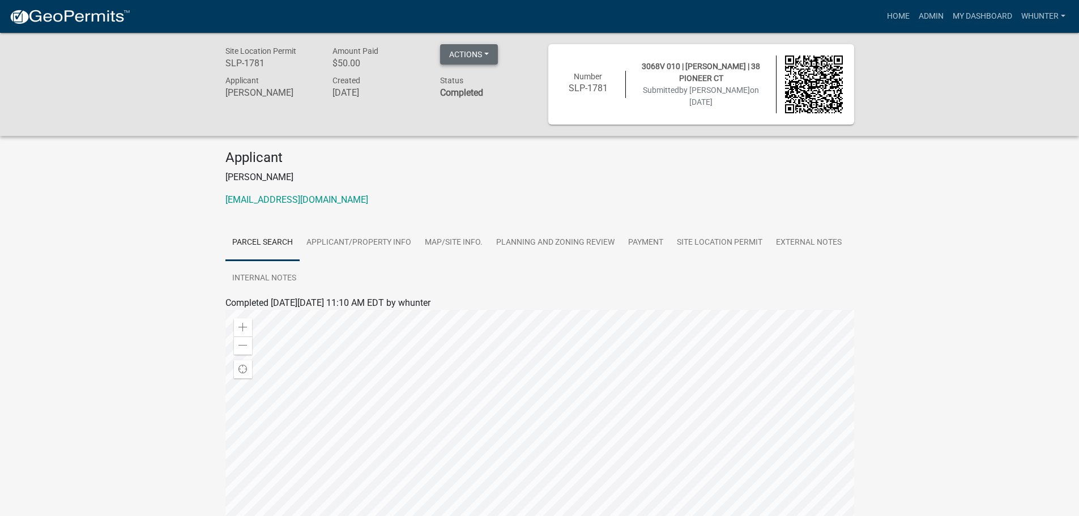
click at [470, 53] on button "Actions" at bounding box center [469, 54] width 58 height 20
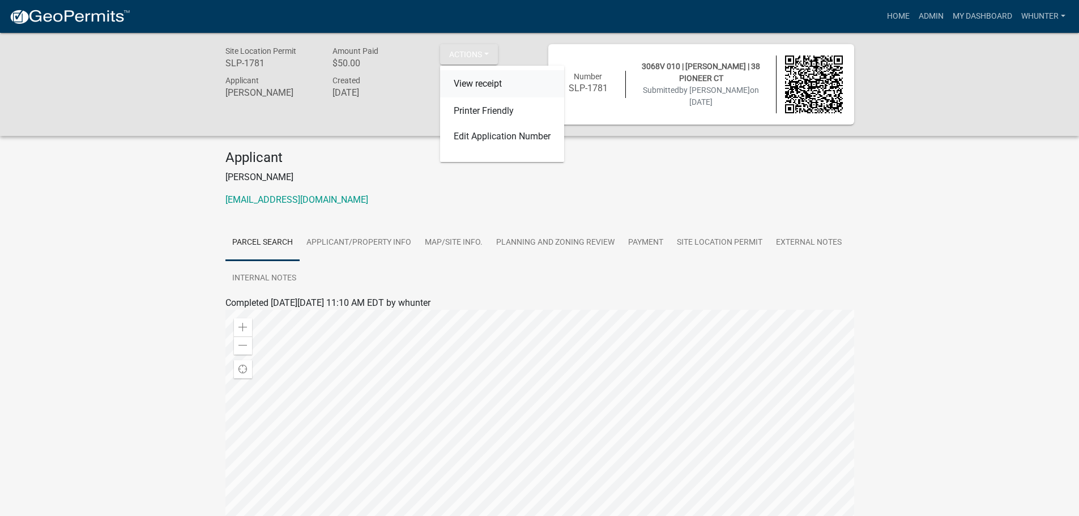
click at [474, 95] on link "View receipt" at bounding box center [502, 83] width 124 height 27
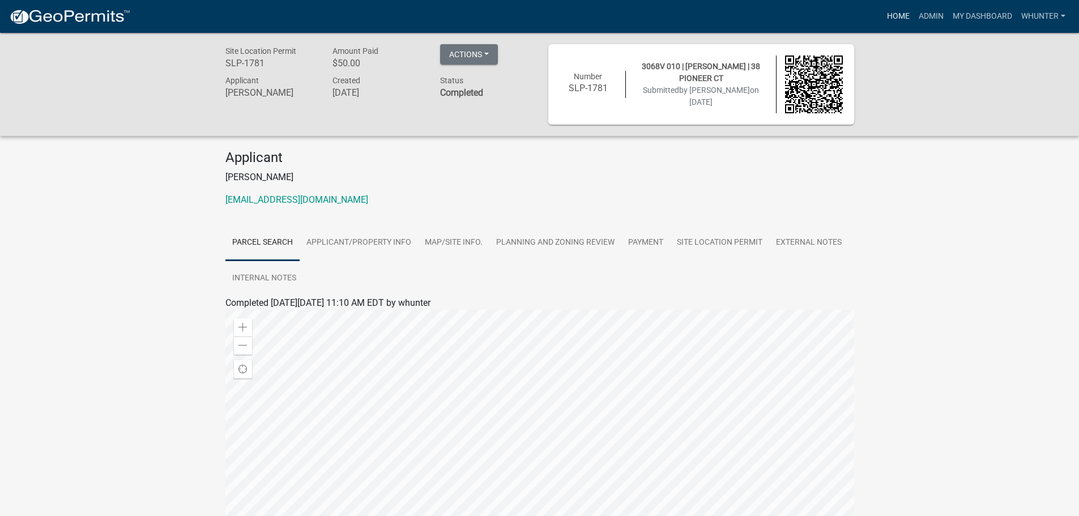
click at [907, 12] on link "Home" at bounding box center [898, 17] width 32 height 22
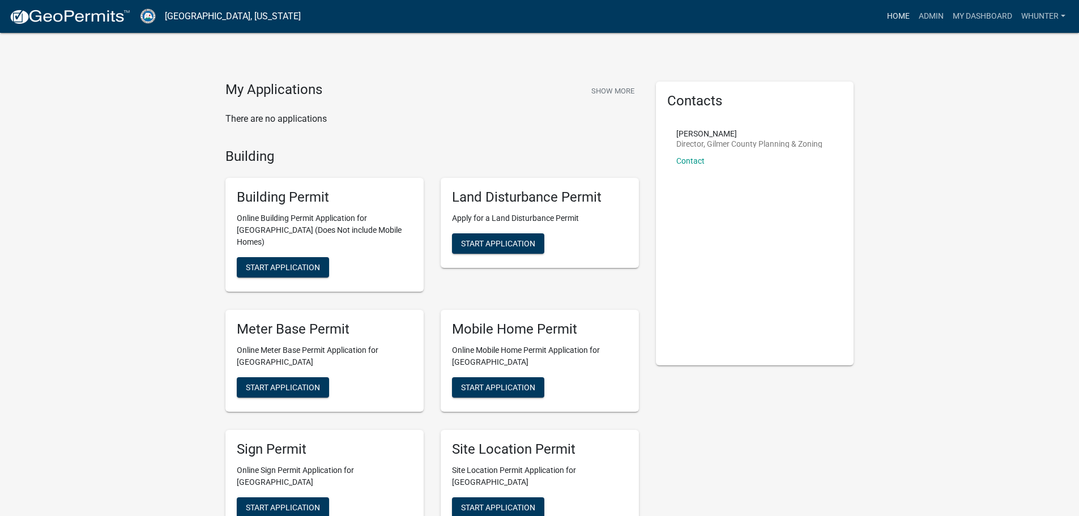
drag, startPoint x: 885, startPoint y: 17, endPoint x: 892, endPoint y: 24, distance: 9.6
click at [885, 17] on link "Home" at bounding box center [898, 17] width 32 height 22
